Goal: Navigation & Orientation: Understand site structure

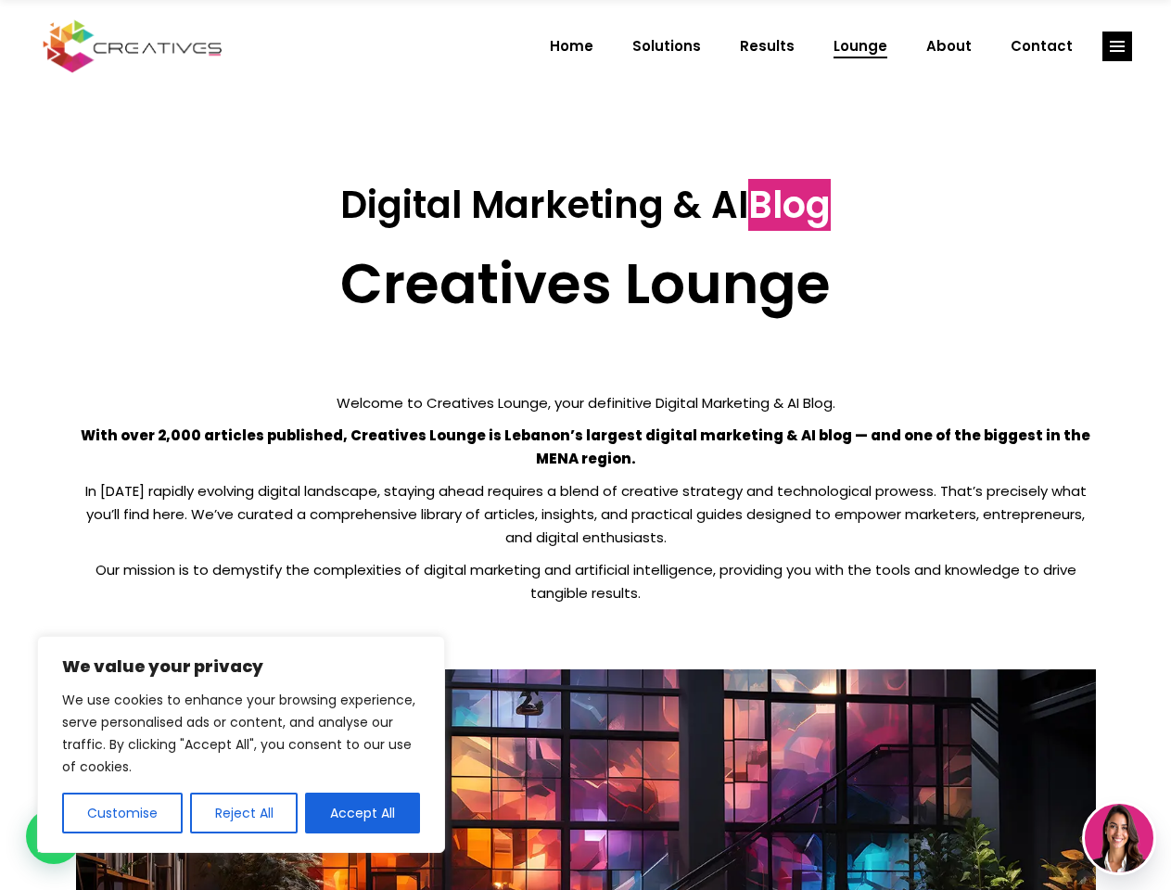
click at [585, 445] on p "With over 2,000 articles published, Creatives Lounge is Lebanon’s largest digit…" at bounding box center [586, 447] width 1020 height 46
click at [122, 813] on button "Customise" at bounding box center [122, 813] width 121 height 41
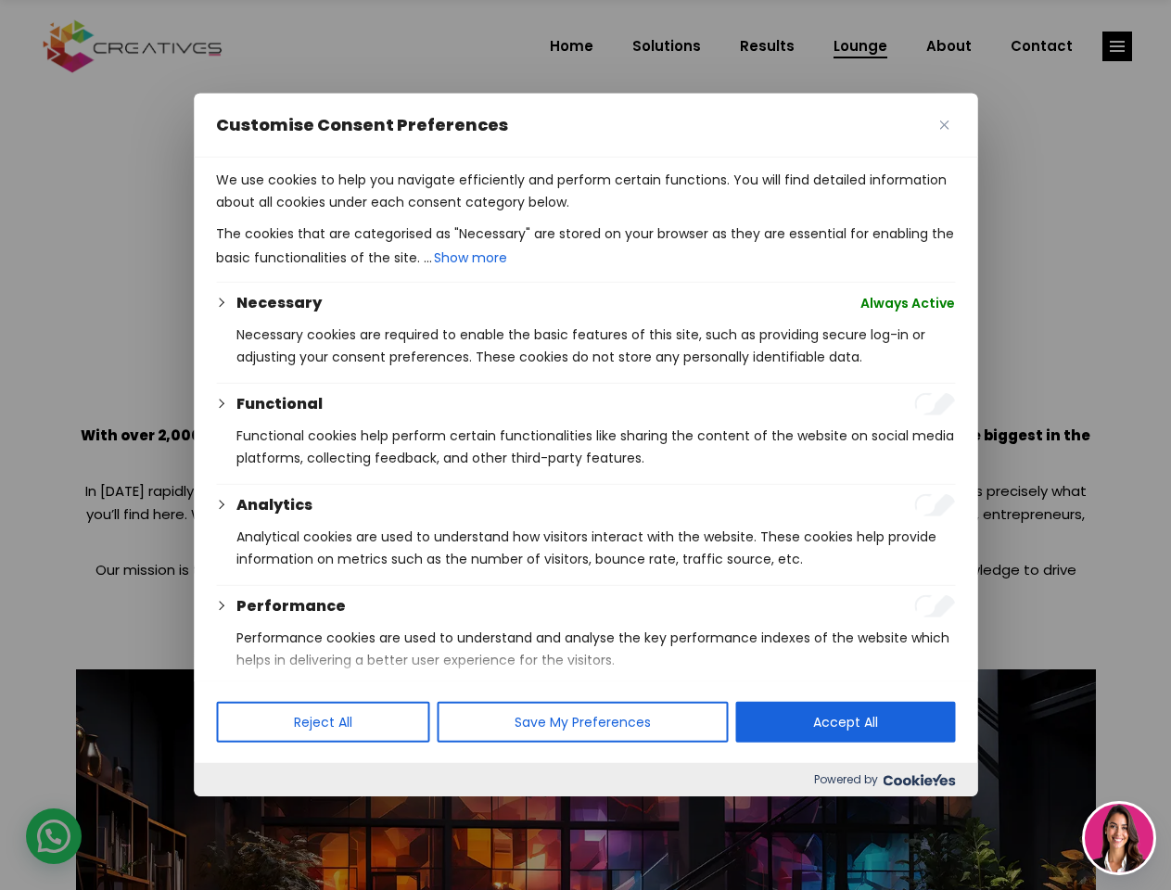
click at [243, 813] on div at bounding box center [585, 445] width 1171 height 890
click at [363, 213] on p "We use cookies to help you navigate efficiently and perform certain functions. …" at bounding box center [585, 191] width 739 height 45
click at [1118, 46] on div at bounding box center [585, 445] width 1171 height 890
click at [1119, 838] on img at bounding box center [1119, 838] width 69 height 69
